Goal: Navigation & Orientation: Find specific page/section

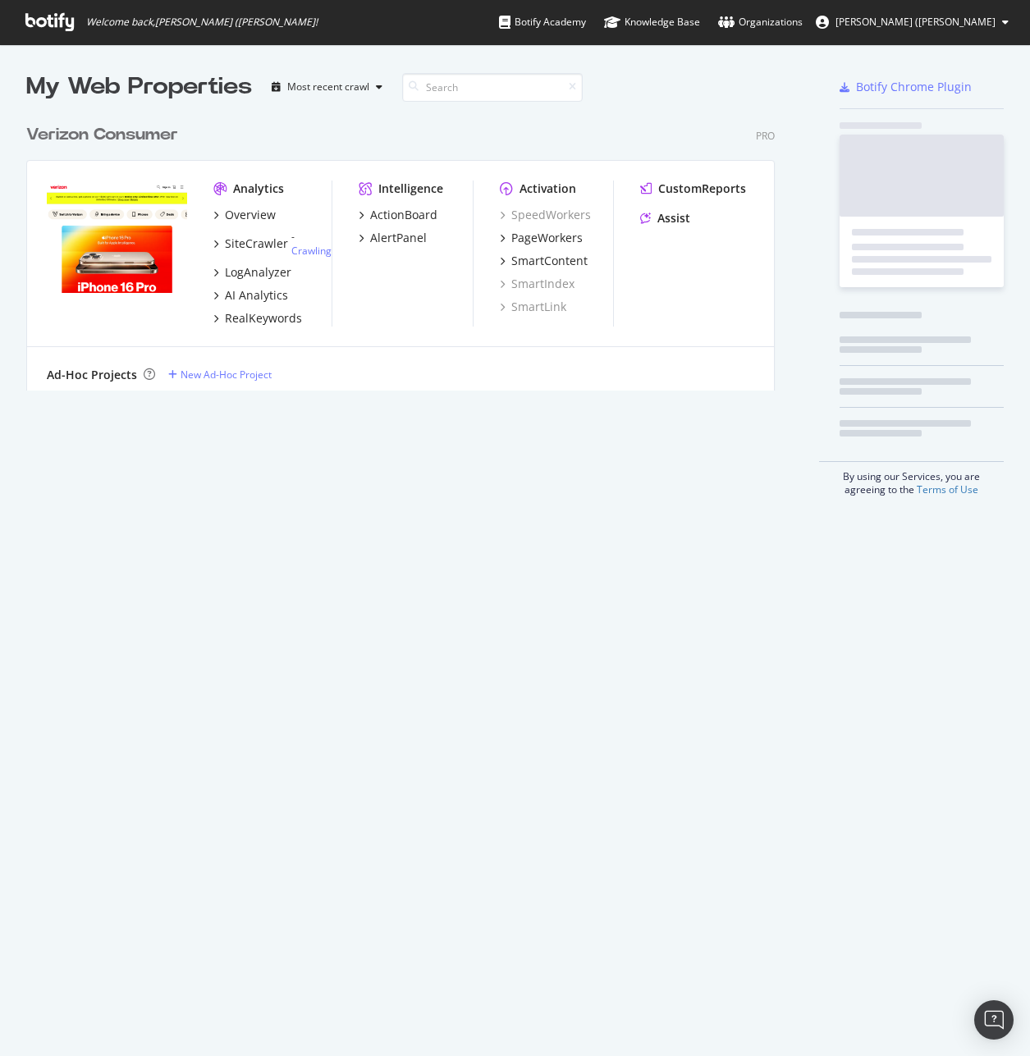
scroll to position [1044, 1005]
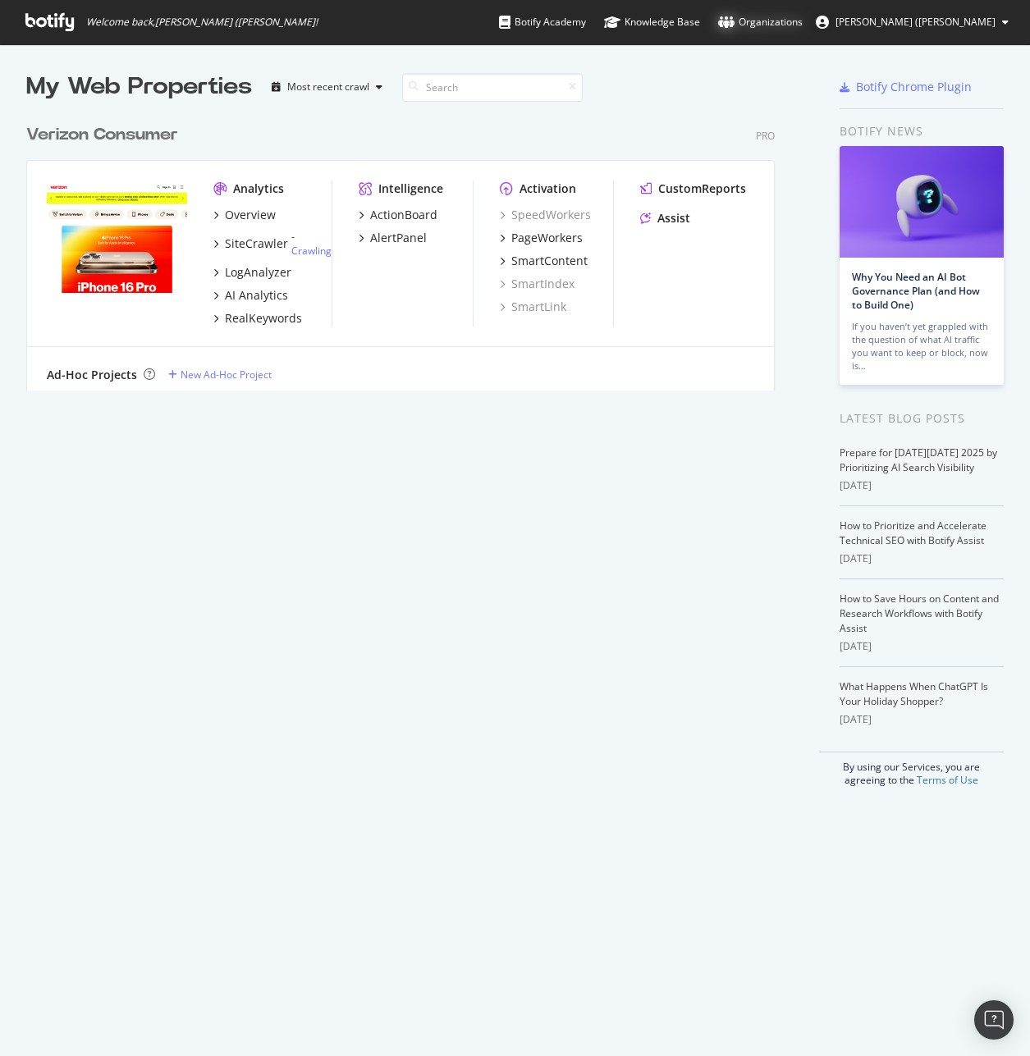
click at [802, 16] on div "Organizations" at bounding box center [760, 22] width 85 height 16
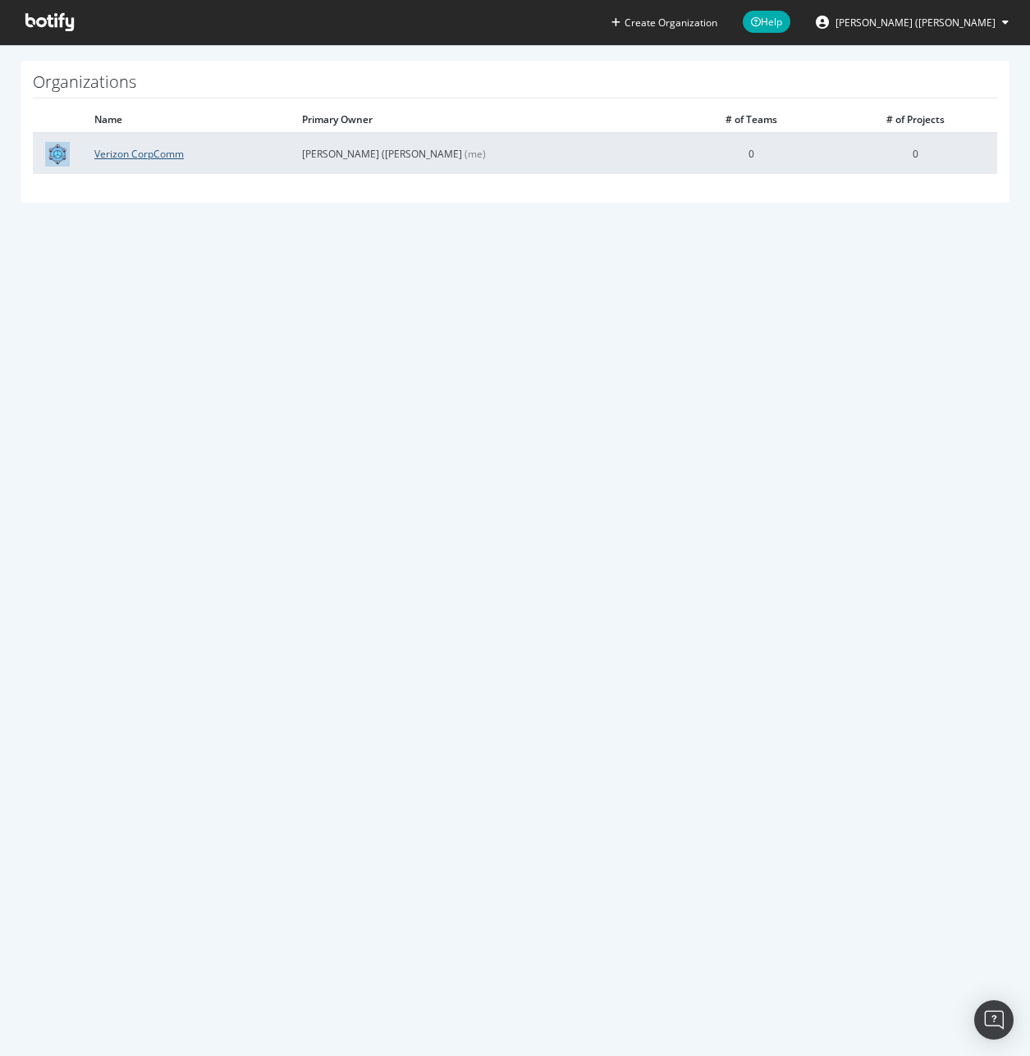
click at [165, 153] on link "Verizon CorpComm" at bounding box center [138, 154] width 89 height 14
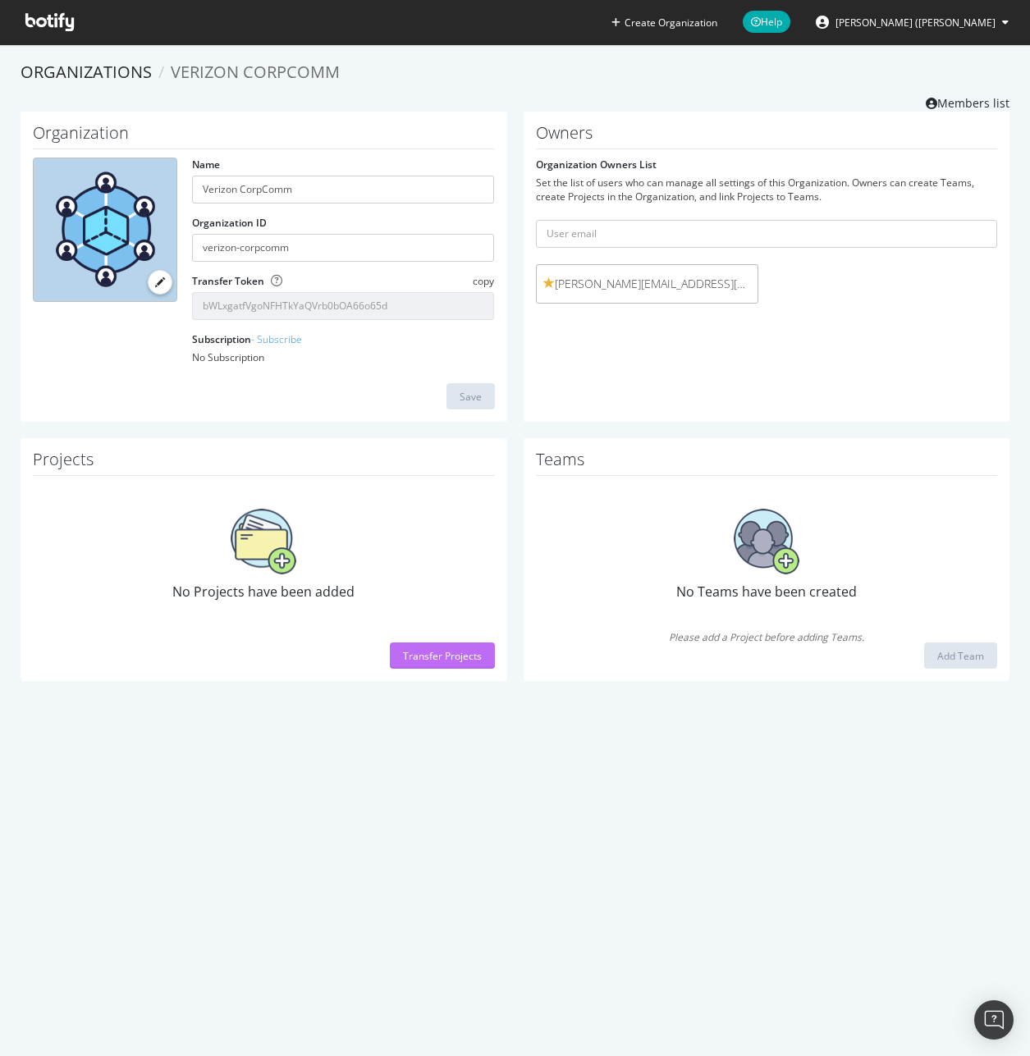
click at [433, 661] on div "Transfer Projects" at bounding box center [442, 656] width 79 height 14
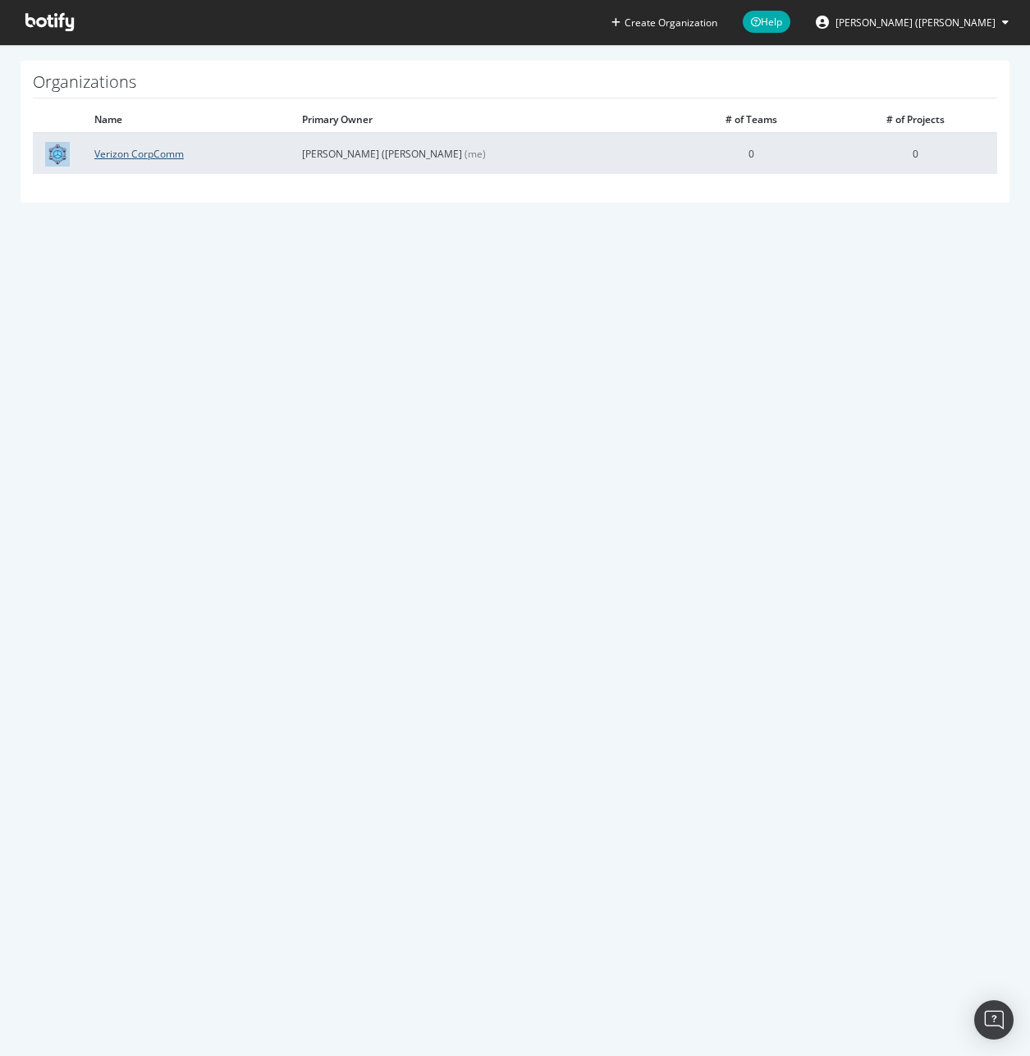
click at [154, 158] on link "Verizon CorpComm" at bounding box center [138, 154] width 89 height 14
